Goal: Task Accomplishment & Management: Use online tool/utility

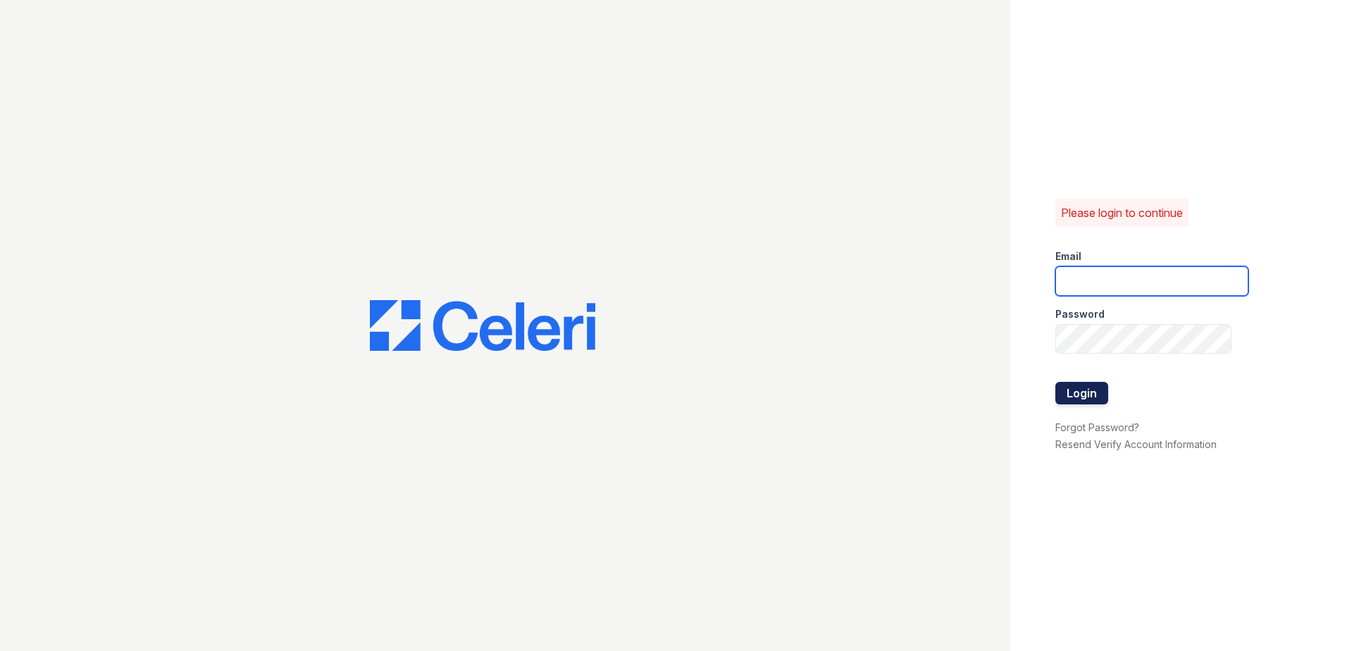
type input "[EMAIL_ADDRESS][DOMAIN_NAME]"
click at [1080, 389] on button "Login" at bounding box center [1081, 393] width 53 height 23
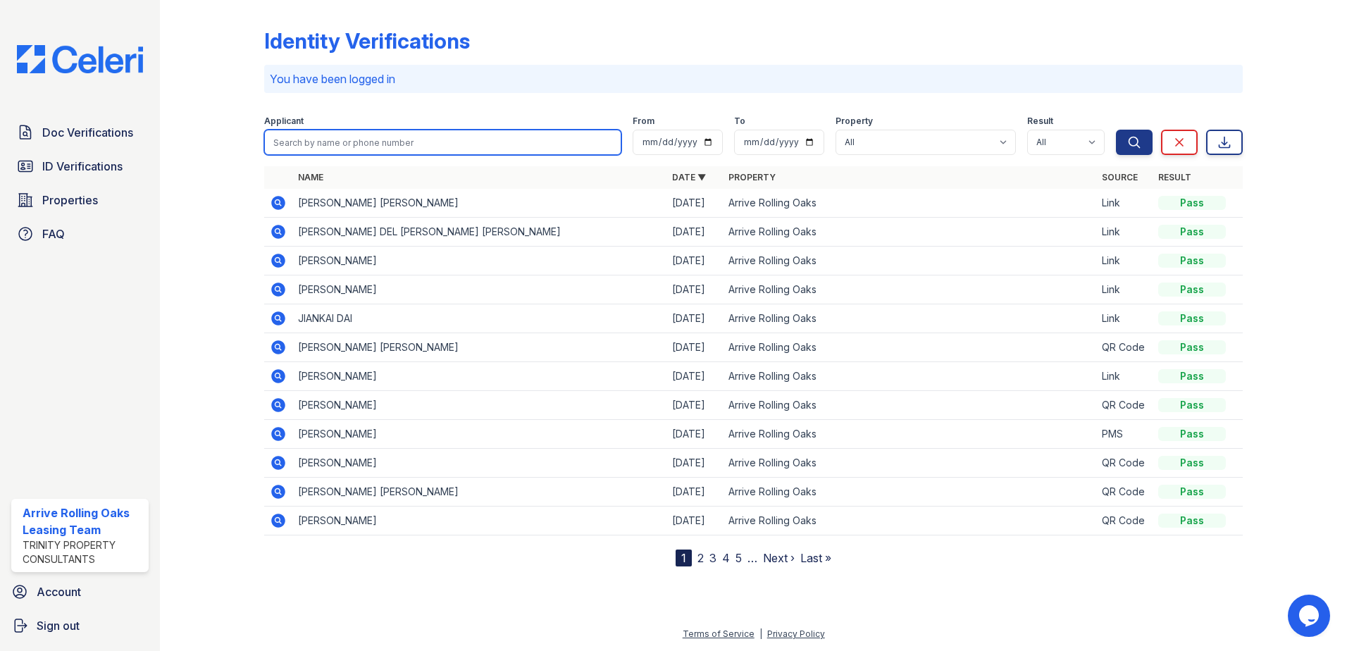
click at [315, 147] on input "search" at bounding box center [442, 142] width 357 height 25
type input "[PERSON_NAME]"
click at [1116, 130] on button "Search" at bounding box center [1134, 142] width 37 height 25
